Goal: Task Accomplishment & Management: Complete application form

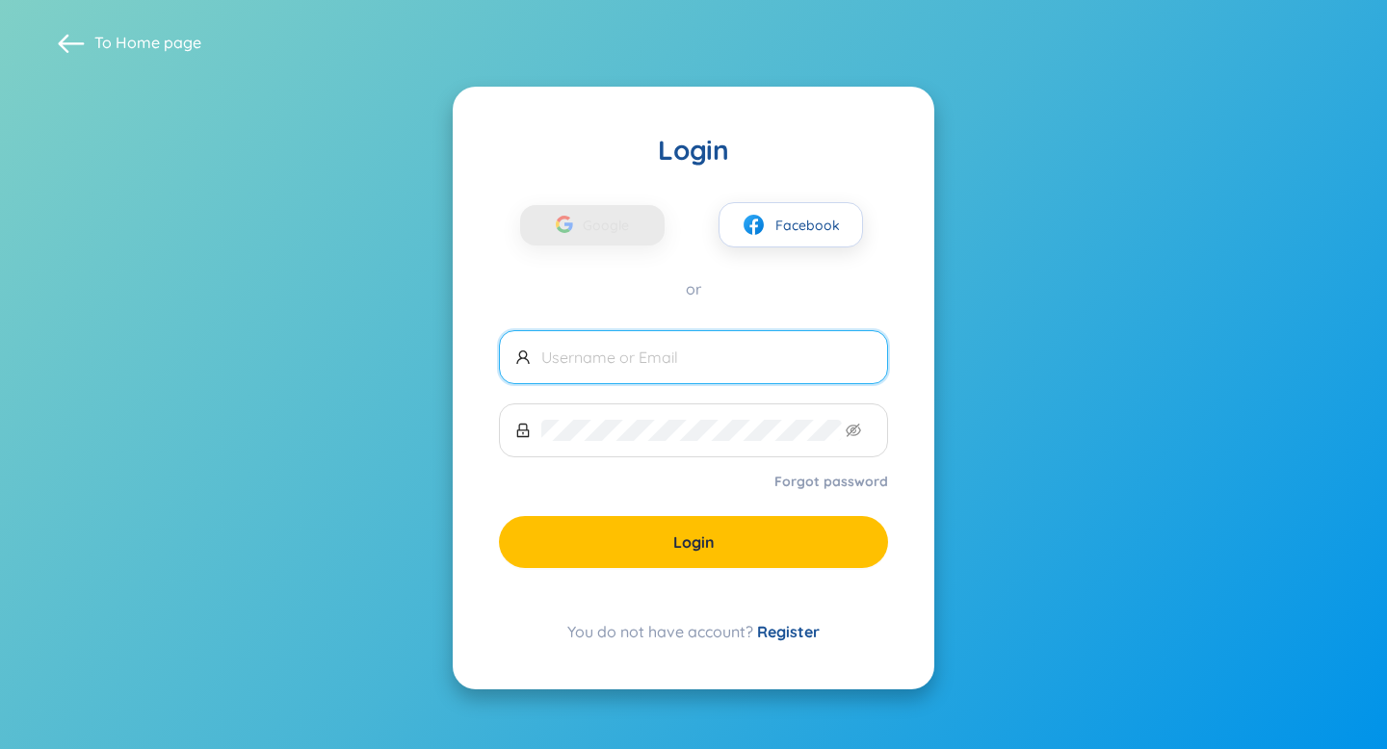
click at [793, 635] on link "Register" at bounding box center [788, 631] width 63 height 19
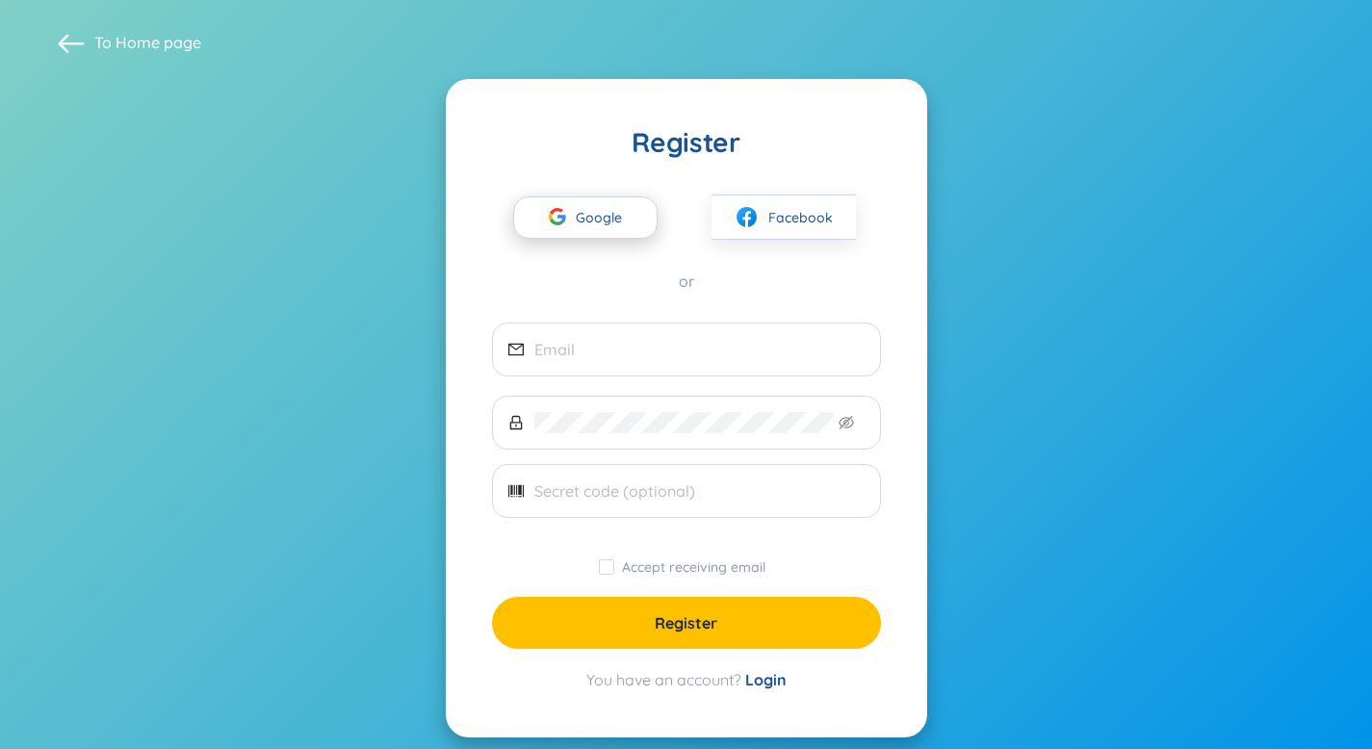
click at [569, 232] on div "button" at bounding box center [557, 219] width 37 height 42
